Goal: Information Seeking & Learning: Find specific fact

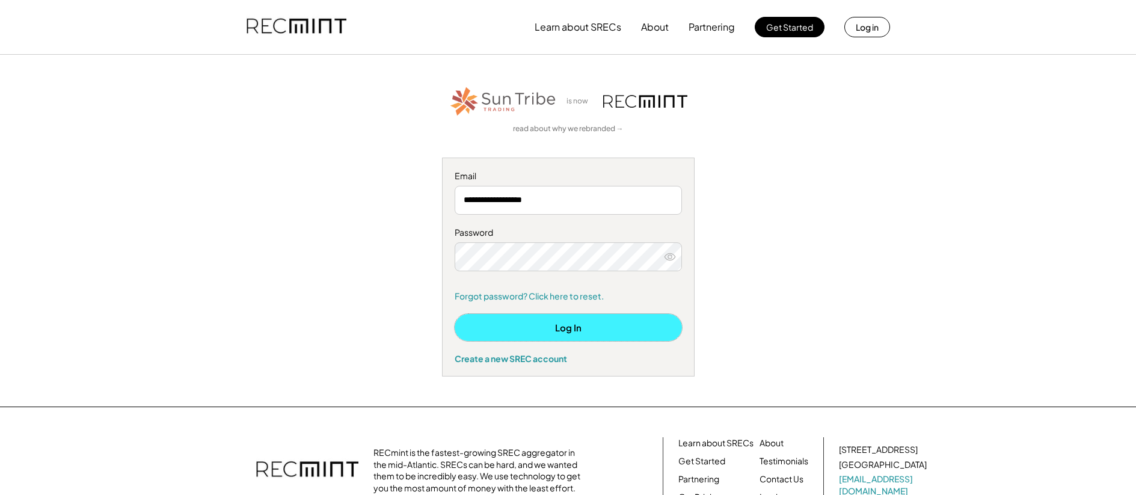
click at [573, 323] on button "Log In" at bounding box center [568, 327] width 227 height 27
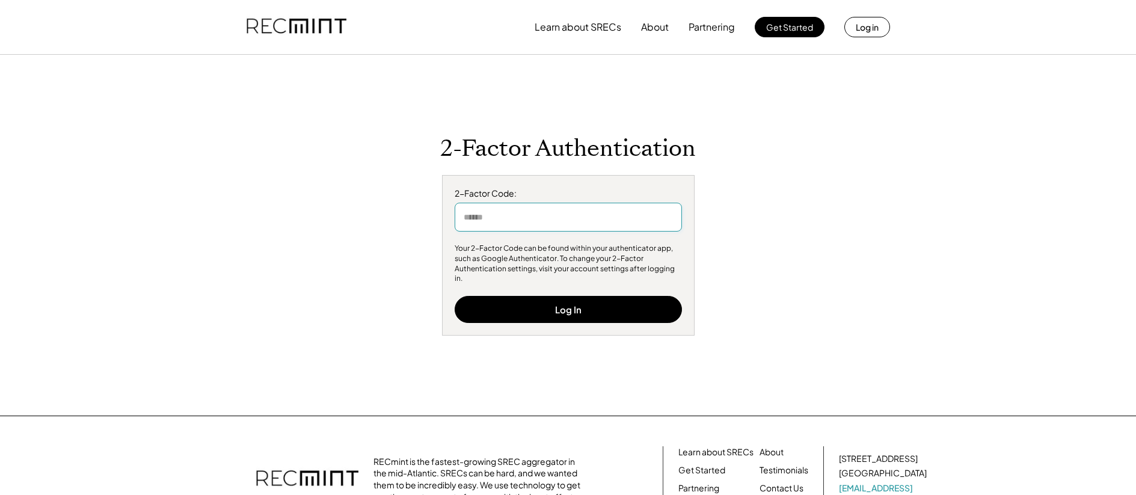
click at [565, 216] on input "input" at bounding box center [568, 217] width 227 height 29
type input "******"
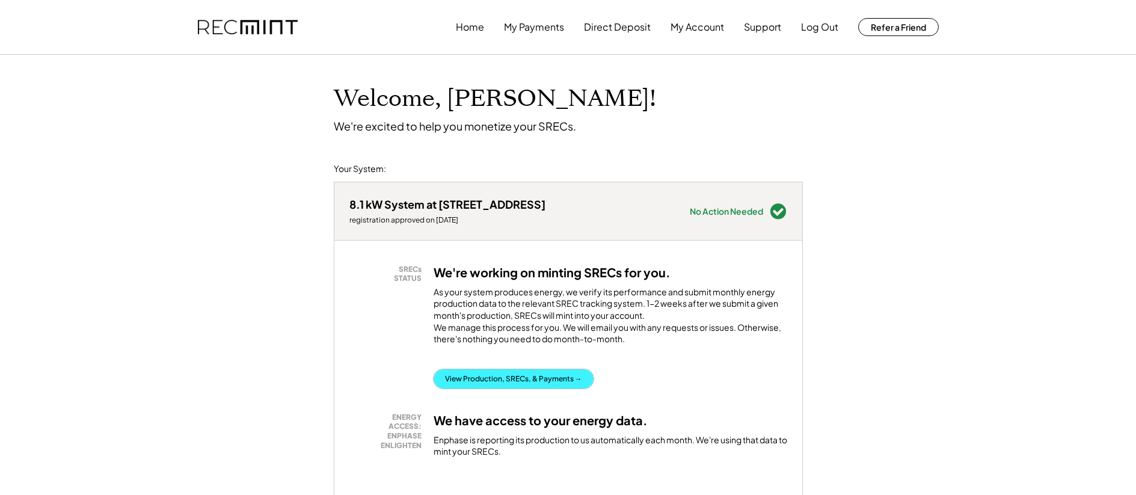
click at [528, 388] on button "View Production, SRECs, & Payments →" at bounding box center [513, 378] width 160 height 19
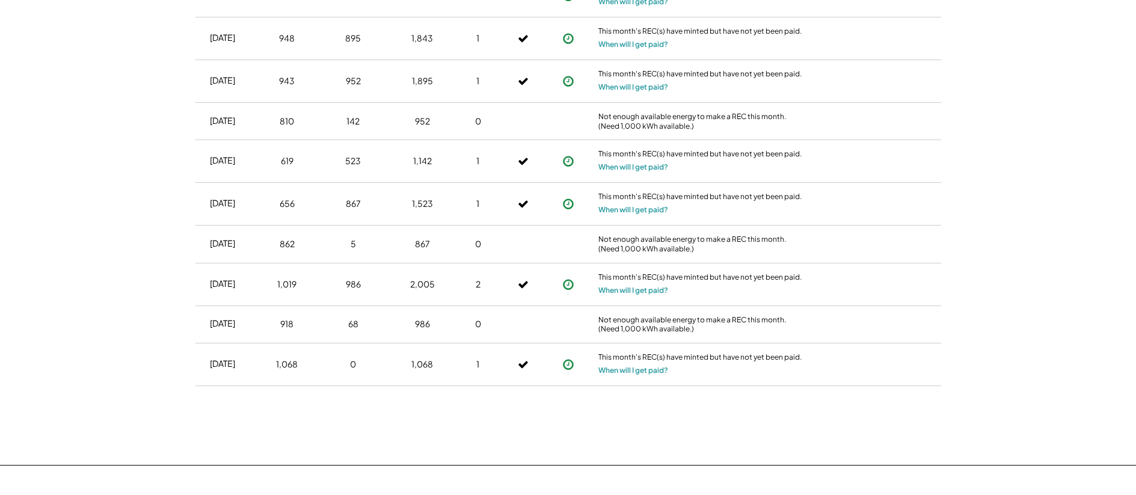
scroll to position [1002, 0]
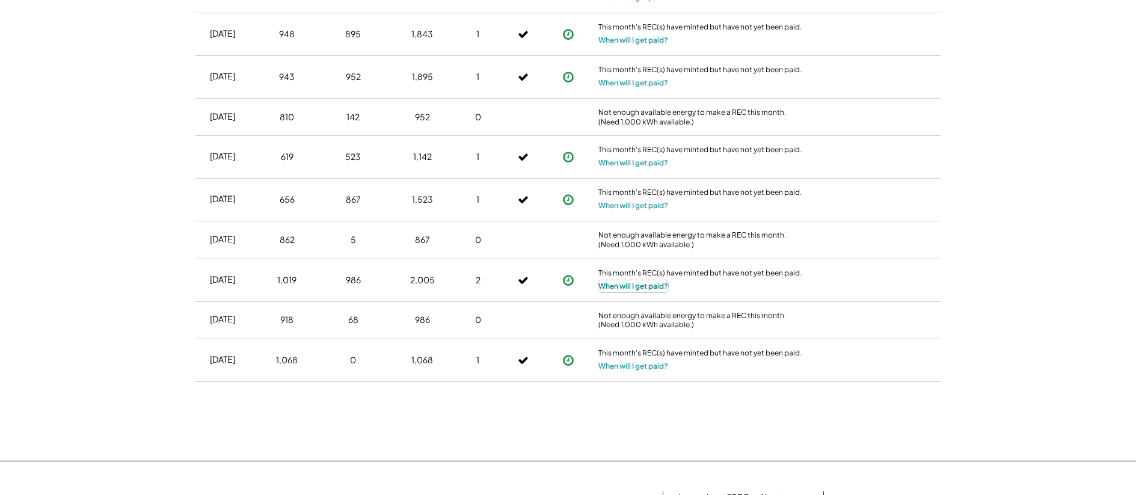
click at [644, 286] on button "When will I get paid?" at bounding box center [633, 286] width 70 height 12
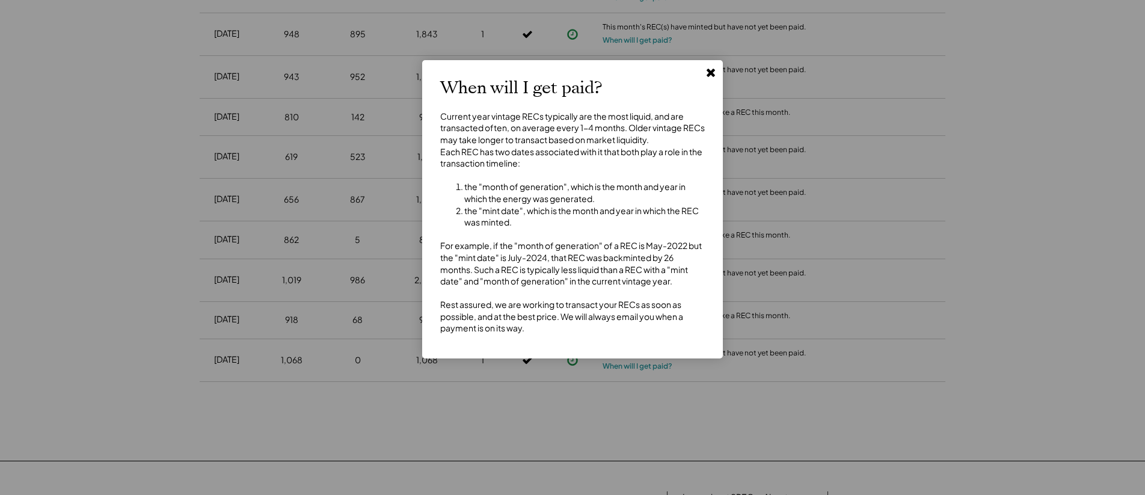
click at [715, 69] on icon at bounding box center [711, 72] width 12 height 12
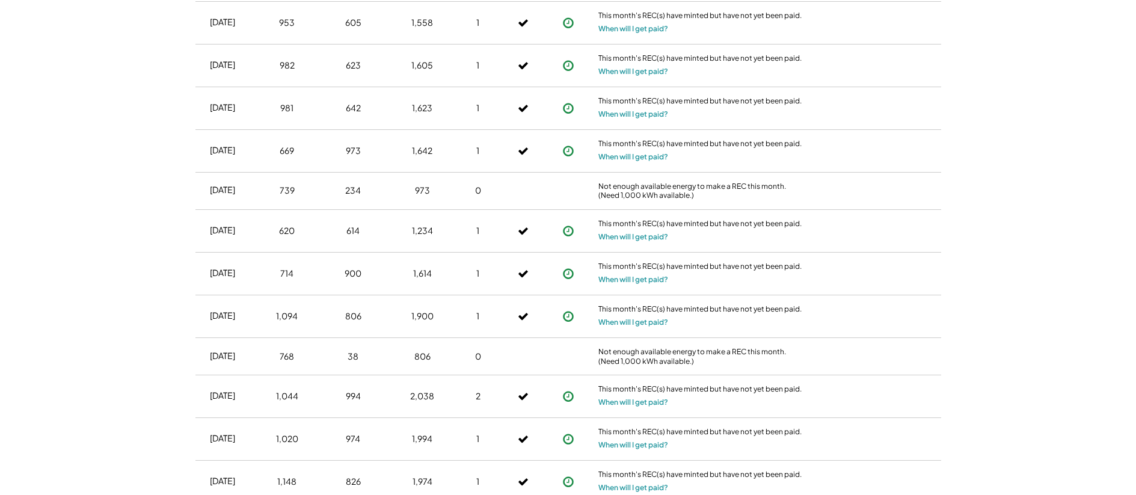
scroll to position [851, 0]
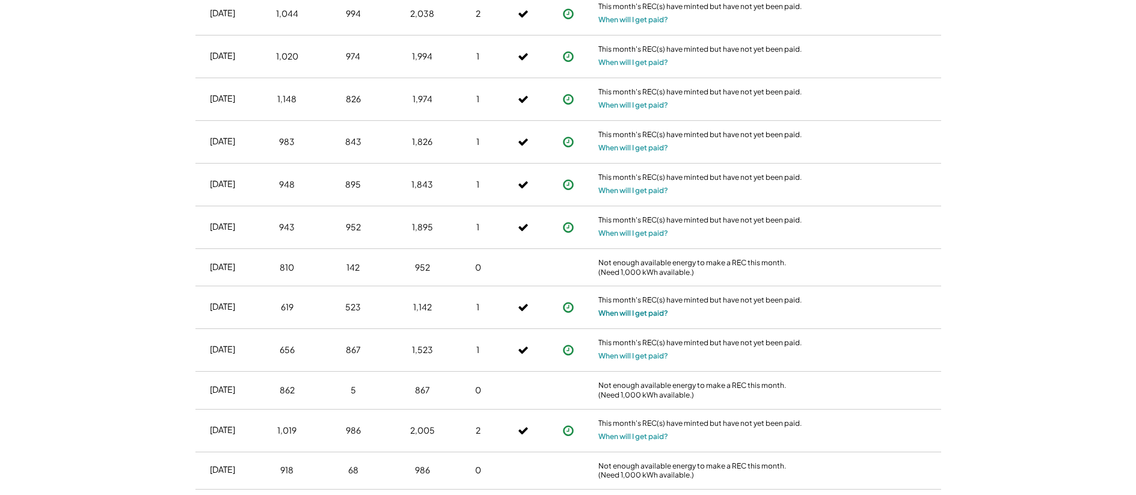
click at [642, 314] on button "When will I get paid?" at bounding box center [633, 313] width 70 height 12
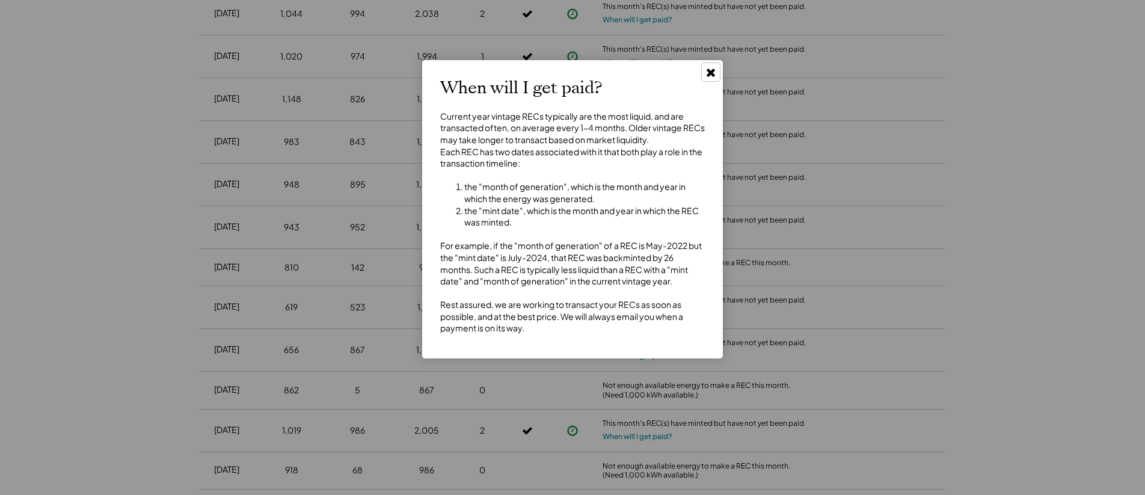
click at [703, 72] on button at bounding box center [711, 72] width 18 height 18
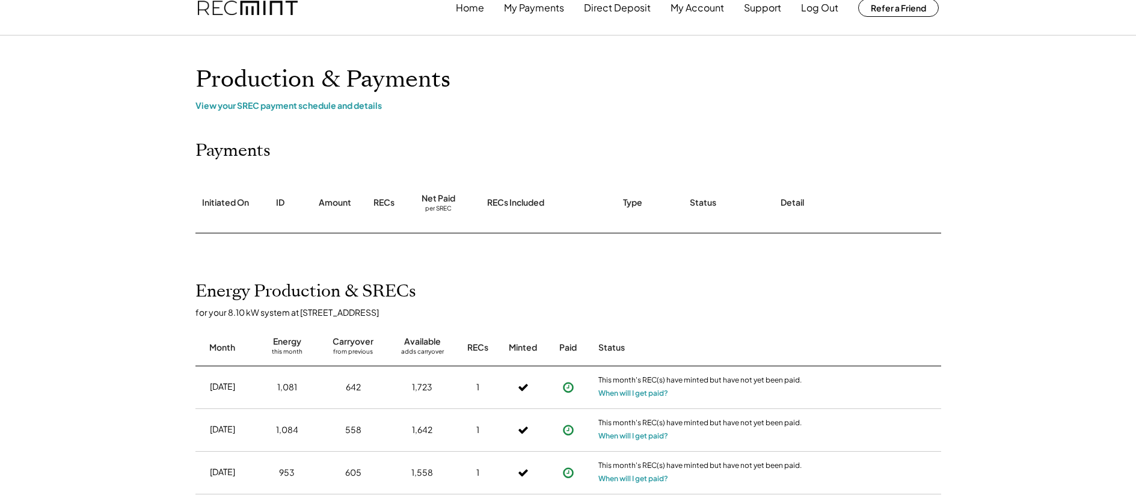
scroll to position [0, 0]
